Goal: Browse casually: Explore the website without a specific task or goal

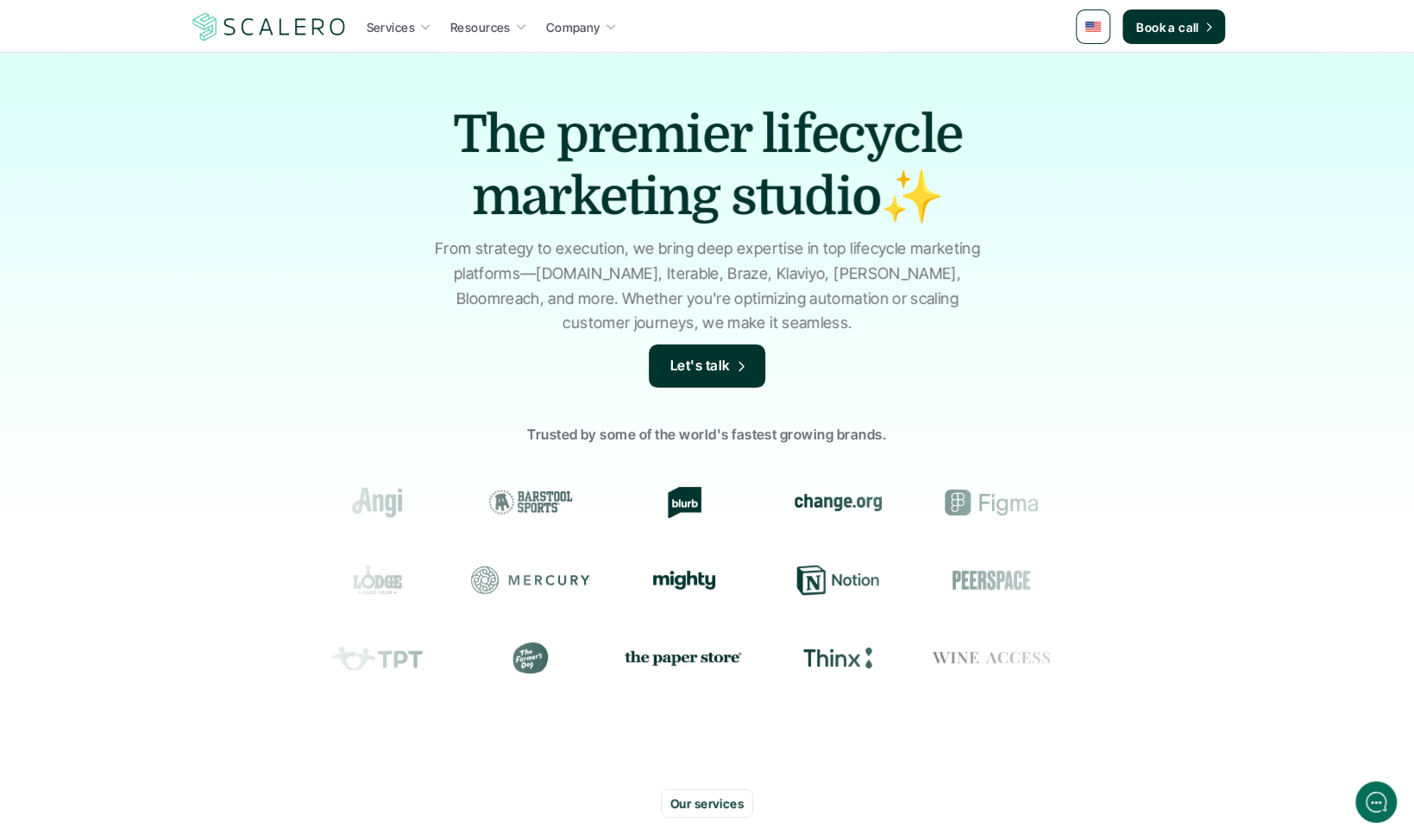
drag, startPoint x: 364, startPoint y: 113, endPoint x: 1099, endPoint y: 285, distance: 755.0
click at [1086, 282] on div "The premier lifecycle marketing studio✨ From strategy to execution, we bring de…" at bounding box center [707, 414] width 1414 height 724
click at [1067, 284] on div "The premier lifecycle marketing studio✨ From strategy to execution, we bring de…" at bounding box center [707, 414] width 1414 height 724
drag, startPoint x: 1150, startPoint y: 501, endPoint x: 1036, endPoint y: 258, distance: 268.7
click at [1151, 523] on div "Trusted by some of the world's fastest growing brands." at bounding box center [707, 560] width 1414 height 328
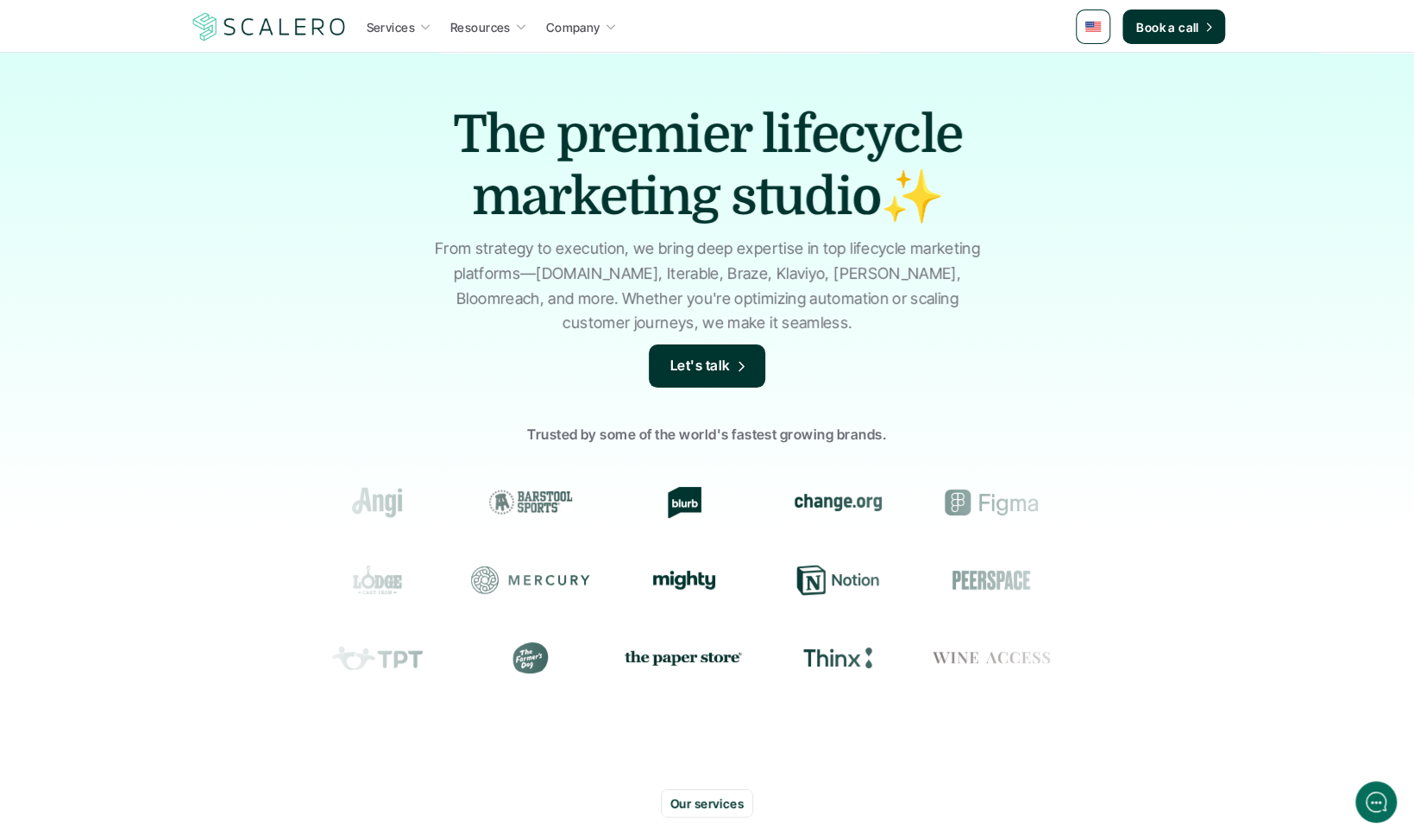
drag, startPoint x: 948, startPoint y: 154, endPoint x: 1128, endPoint y: 795, distance: 665.2
click at [1010, 543] on section at bounding box center [707, 580] width 797 height 78
drag, startPoint x: 727, startPoint y: 378, endPoint x: 1036, endPoint y: 425, distance: 311.6
click at [1012, 430] on div "The premier lifecycle marketing studio✨ From strategy to execution, we bring de…" at bounding box center [707, 414] width 1414 height 724
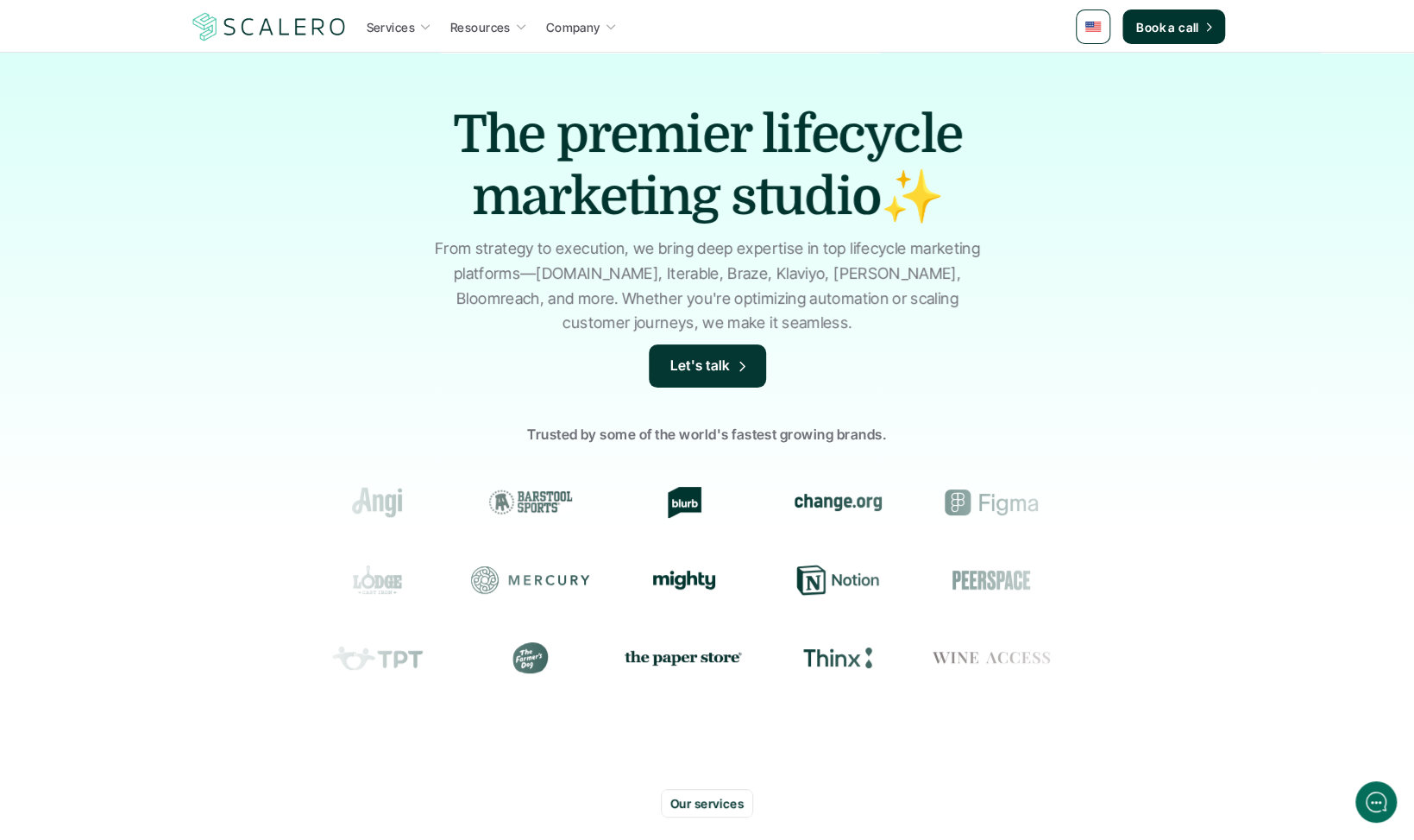
click at [1194, 290] on div "The premier lifecycle marketing studio✨ From strategy to execution, we bring de…" at bounding box center [707, 414] width 1414 height 724
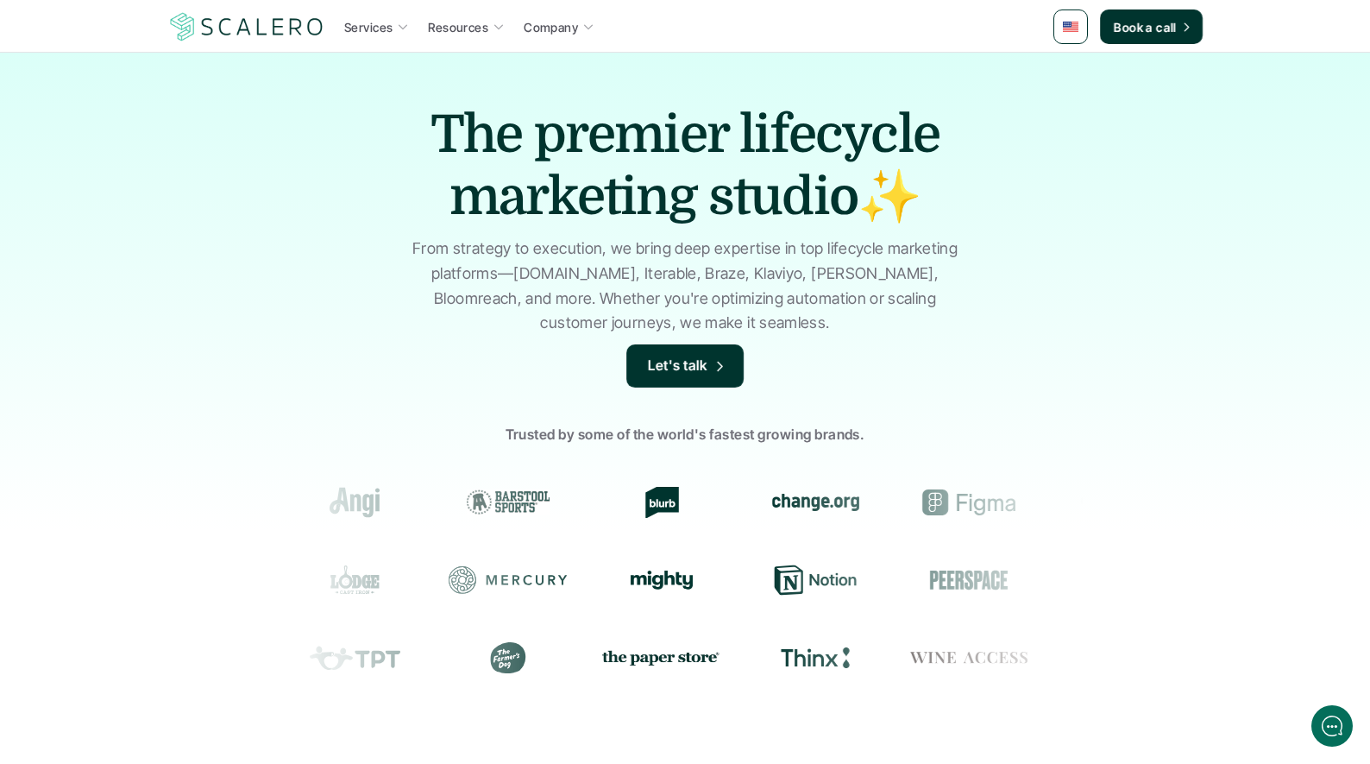
drag, startPoint x: 809, startPoint y: 266, endPoint x: 1042, endPoint y: 232, distance: 234.6
click at [1207, 239] on div "The premier lifecycle marketing studio✨ From strategy to execution, we bring de…" at bounding box center [685, 414] width 1370 height 724
click at [992, 232] on div "The premier lifecycle marketing studio✨ From strategy to execution, we bring de…" at bounding box center [685, 414] width 1370 height 724
drag, startPoint x: 637, startPoint y: 261, endPoint x: 1170, endPoint y: 472, distance: 573.7
click at [1170, 472] on div "The premier lifecycle marketing studio✨ From strategy to execution, we bring de…" at bounding box center [685, 414] width 1370 height 724
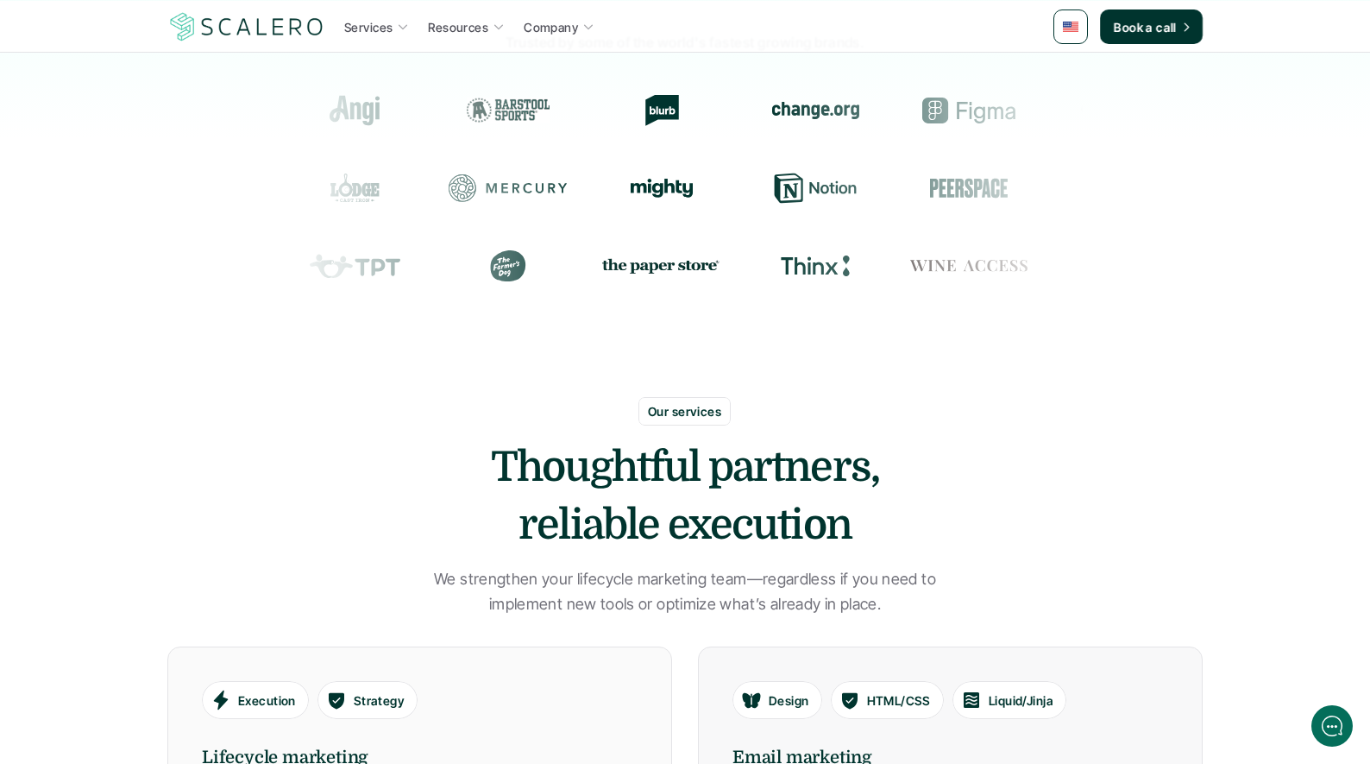
scroll to position [881, 0]
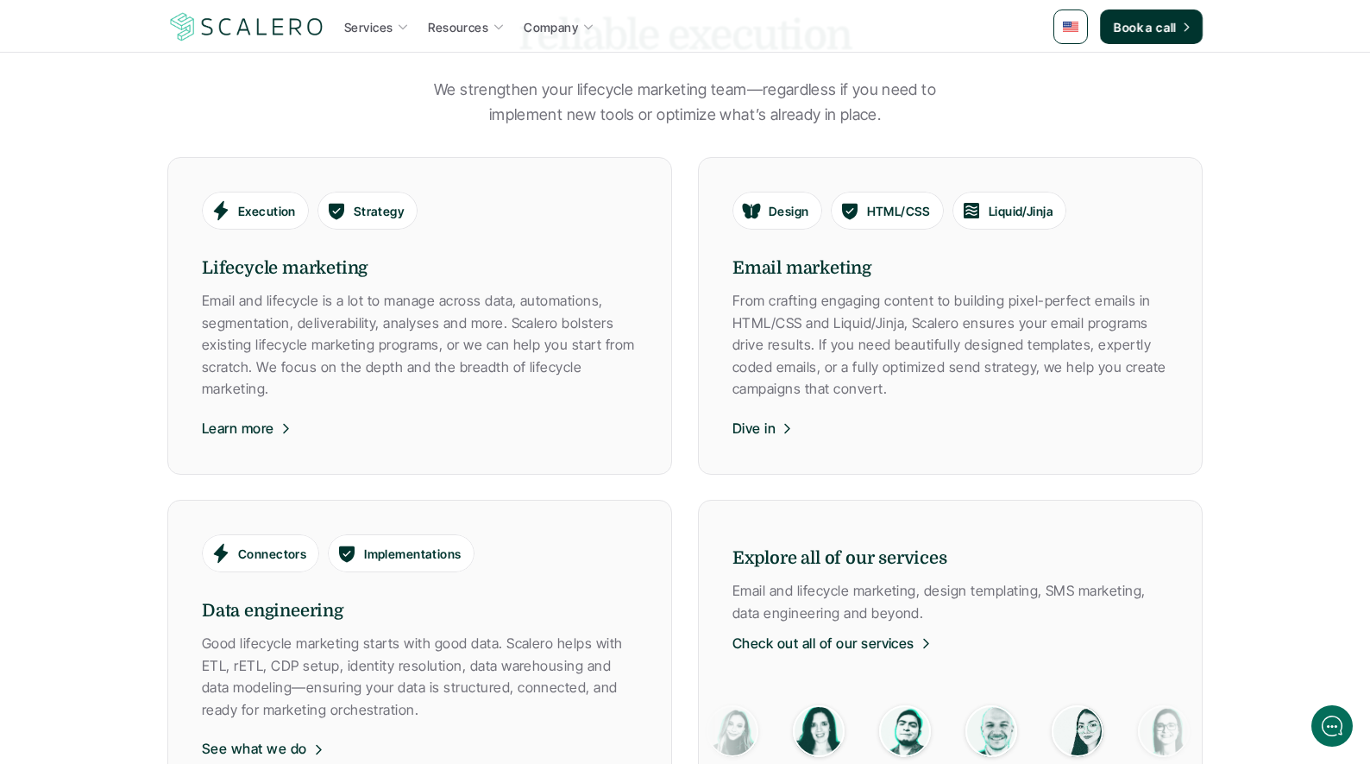
click at [1231, 467] on section "Our services Thoughtful partners, reliable execution We strengthen your lifecyc…" at bounding box center [685, 386] width 1370 height 957
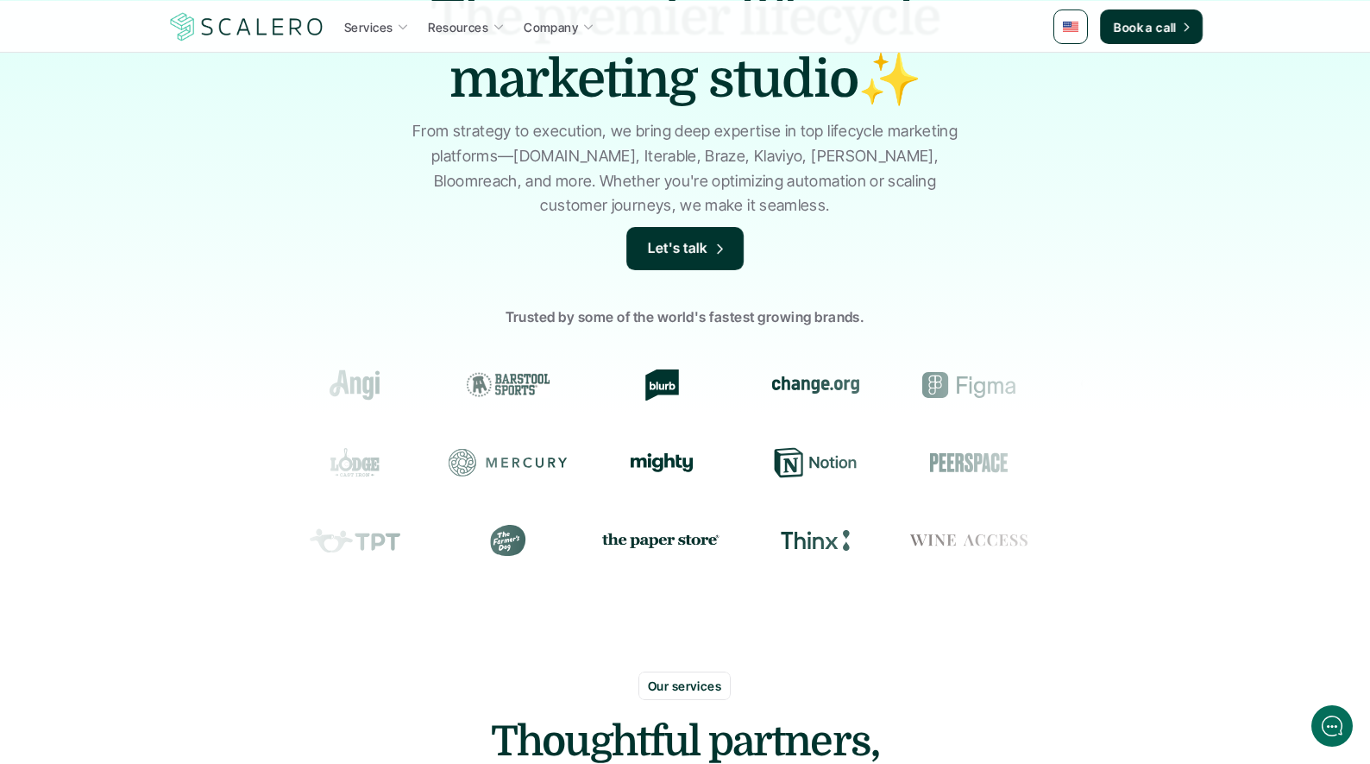
scroll to position [0, 0]
